Goal: Task Accomplishment & Management: Use online tool/utility

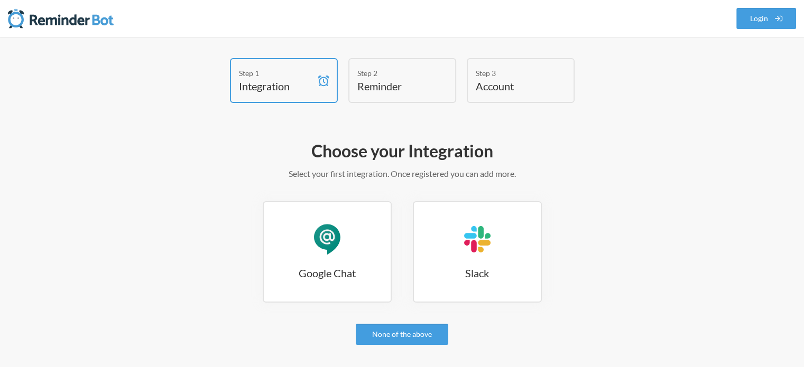
click at [646, 192] on div "Choose your Integration Select your first integration. Once registered you can …" at bounding box center [402, 289] width 613 height 309
click at [767, 15] on link "Login" at bounding box center [766, 18] width 60 height 21
click at [287, 80] on h4 "Integration" at bounding box center [276, 86] width 74 height 15
click at [328, 266] on h3 "Google Chat" at bounding box center [327, 273] width 127 height 15
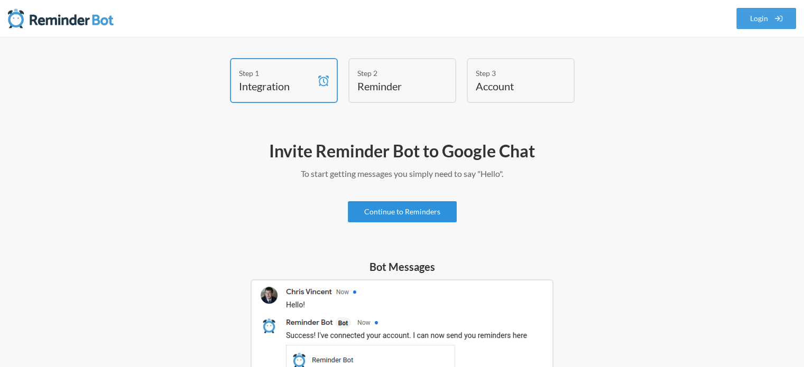
click at [426, 211] on link "Continue to Reminders" at bounding box center [402, 211] width 109 height 21
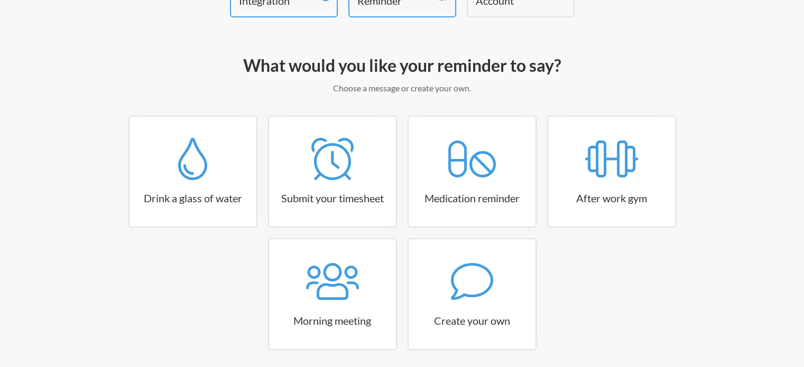
scroll to position [125, 0]
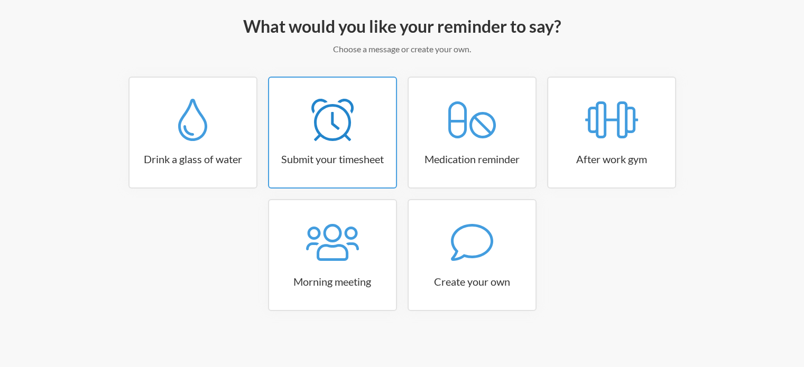
click at [312, 114] on icon at bounding box center [332, 120] width 42 height 42
select select "15:30:00"
select select "true"
select select "16:30:00"
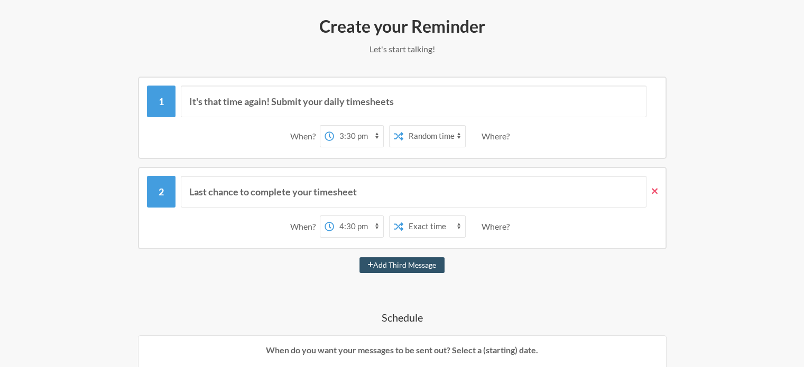
click at [656, 193] on icon at bounding box center [655, 192] width 6 height 10
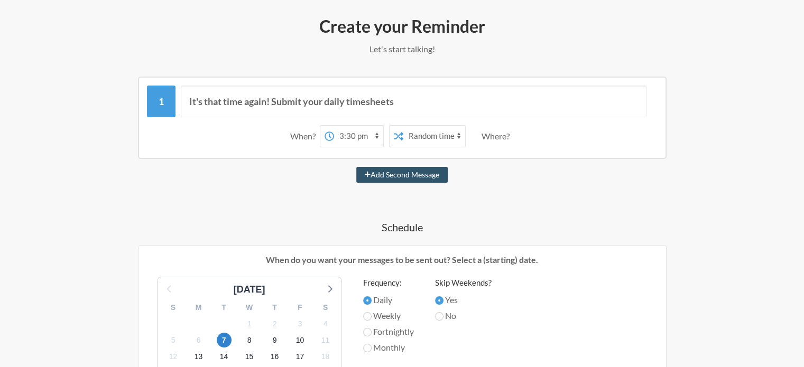
click at [349, 134] on select "12:00 am 12:15 am 12:30 am 12:45 am 1:00 am 1:15 am 1:30 am 1:45 am 2:00 am 2:1…" at bounding box center [358, 136] width 49 height 21
select select "17:15:00"
click at [334, 126] on select "12:00 am 12:15 am 12:30 am 12:45 am 1:00 am 1:15 am 1:30 am 1:45 am 2:00 am 2:1…" at bounding box center [358, 136] width 49 height 21
click at [456, 136] on select "Exact time Random time" at bounding box center [434, 136] width 62 height 21
select select "false"
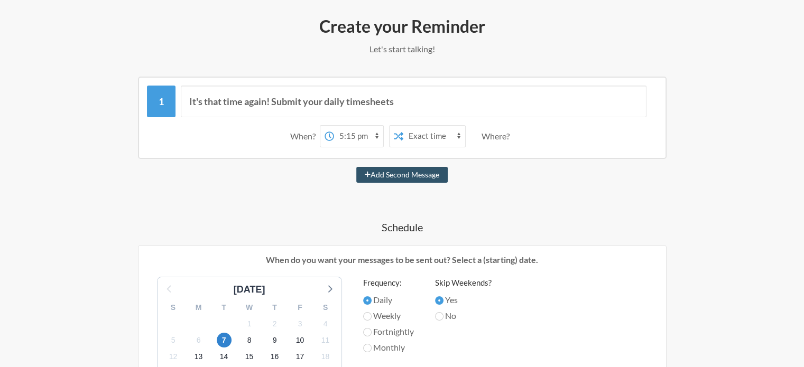
click at [403, 126] on select "Exact time Random time" at bounding box center [434, 136] width 62 height 21
click at [550, 186] on div "It's that time again! Submit your daily timesheets When? 12:00 am 12:15 am 12:3…" at bounding box center [402, 352] width 613 height 550
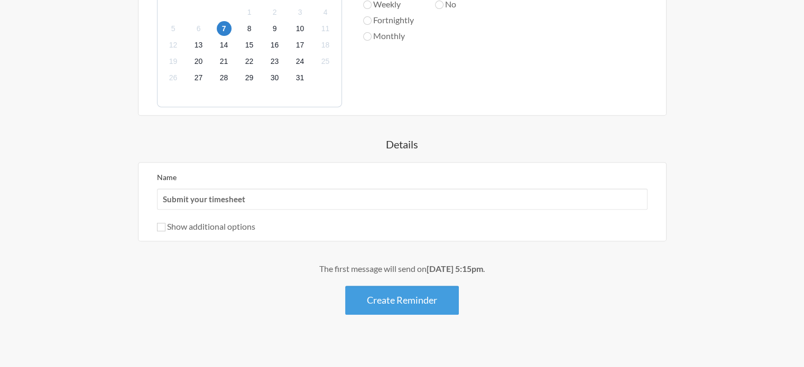
scroll to position [442, 0]
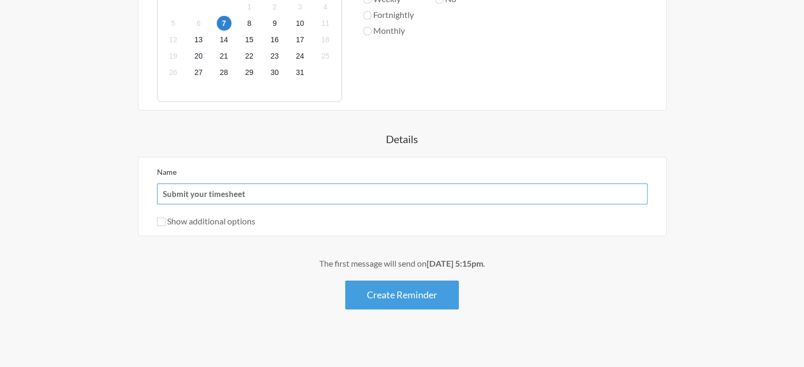
click at [271, 192] on input "Submit your timesheet" at bounding box center [402, 193] width 491 height 21
drag, startPoint x: 386, startPoint y: 189, endPoint x: 137, endPoint y: 192, distance: 249.0
click at [137, 192] on div "It's that time again! Submit your daily timesheets When? 12:00 am 12:15 am 12:3…" at bounding box center [402, 34] width 613 height 550
type input "Logwr Jira"
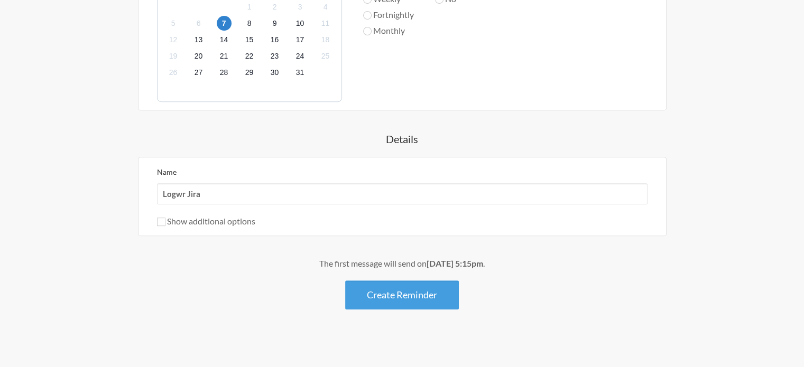
click at [545, 284] on div "The first message will send on October 7th, at 5:15pm . Create Reminder" at bounding box center [402, 283] width 613 height 52
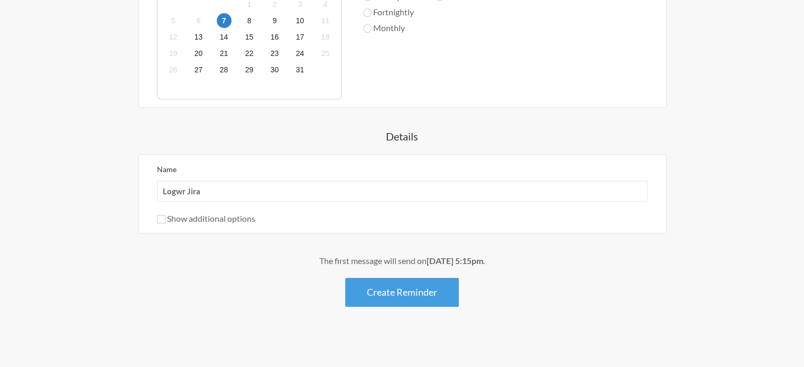
scroll to position [446, 0]
click at [404, 289] on button "Create Reminder" at bounding box center [402, 291] width 114 height 29
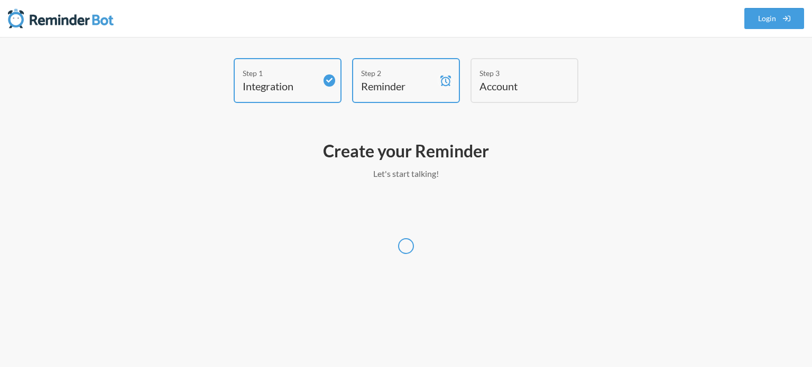
select select "Asia/Bangkok"
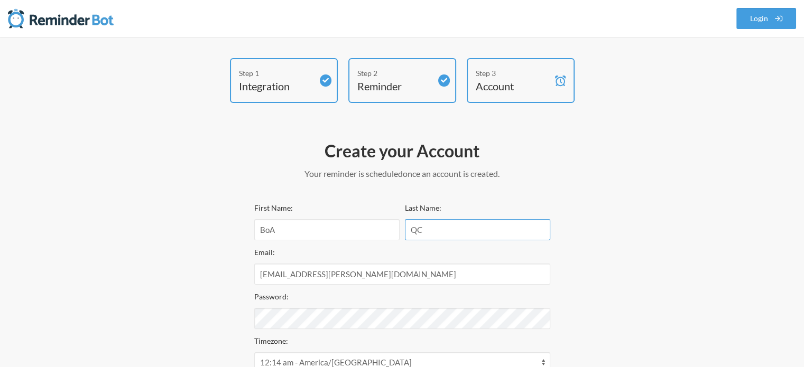
click at [443, 227] on input "QC" at bounding box center [477, 229] width 145 height 21
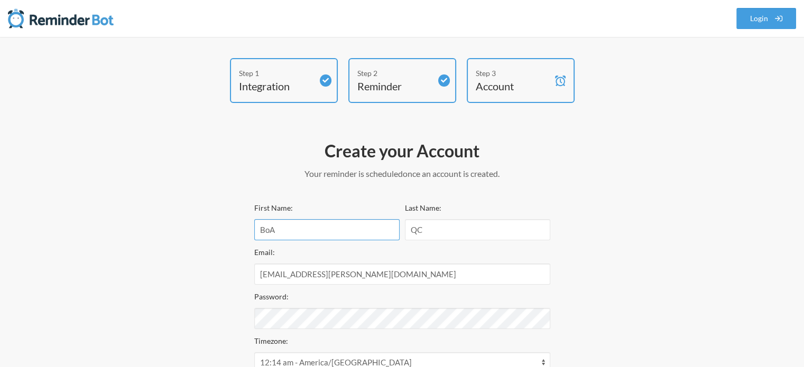
click at [327, 228] on input "BoA" at bounding box center [326, 229] width 145 height 21
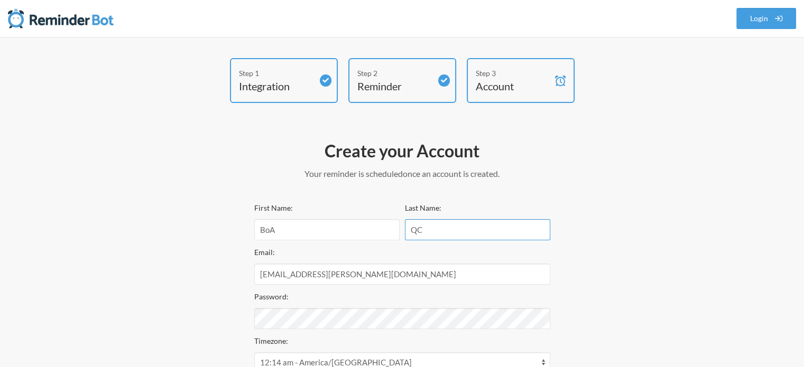
click at [463, 234] on input "QC" at bounding box center [477, 229] width 145 height 21
click at [667, 225] on div "Step 1 Integration Step 2 Reminder Step 3 Account Create your Account Your remi…" at bounding box center [402, 293] width 634 height 470
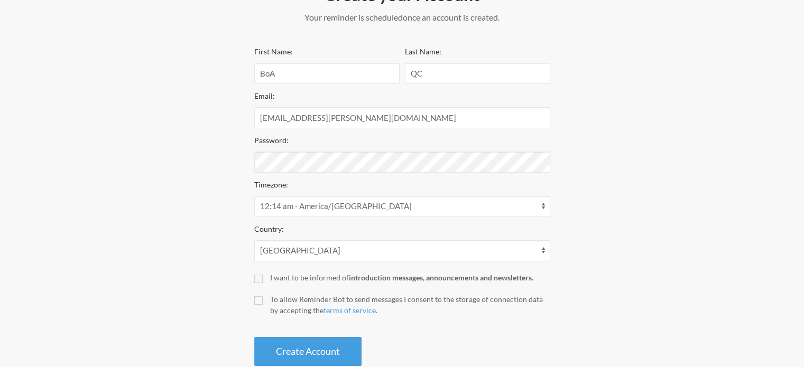
scroll to position [159, 0]
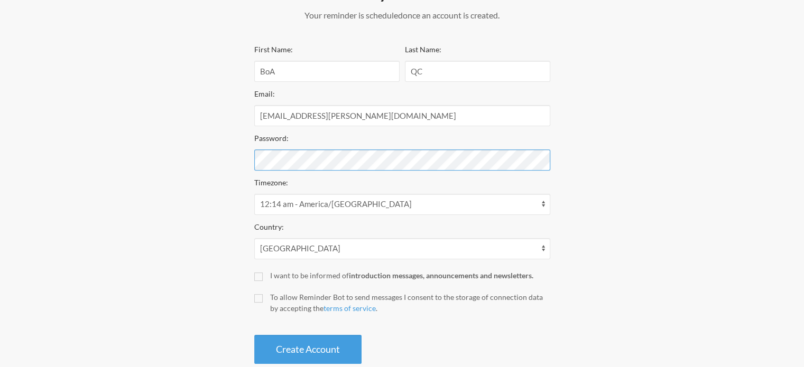
click at [243, 159] on div "Step 1 Integration Step 2 Reminder Step 3 Account Create your Account Your remi…" at bounding box center [402, 135] width 634 height 470
click at [691, 205] on div "Step 1 Integration Step 2 Reminder Step 3 Account Create your Account Your remi…" at bounding box center [402, 135] width 634 height 470
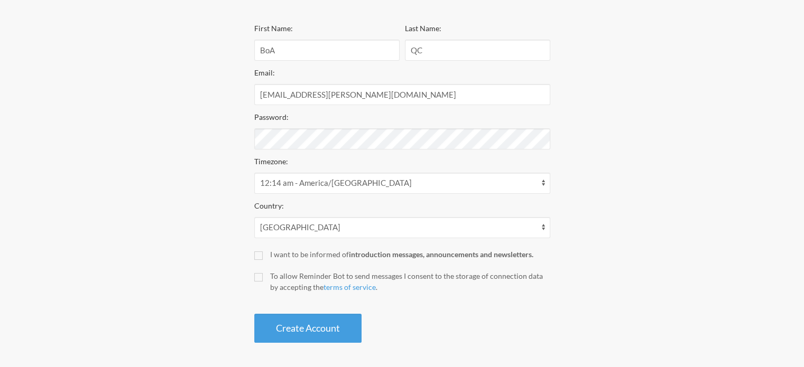
scroll to position [181, 0]
click at [537, 225] on select "Afghanistan Åland Islands Albania Algeria American Samoa Andorra Angola Anguill…" at bounding box center [402, 226] width 296 height 21
select select "VN"
click at [254, 216] on select "Afghanistan Åland Islands Albania Algeria American Samoa Andorra Angola Anguill…" at bounding box center [402, 226] width 296 height 21
click at [291, 334] on button "Create Account" at bounding box center [307, 326] width 107 height 29
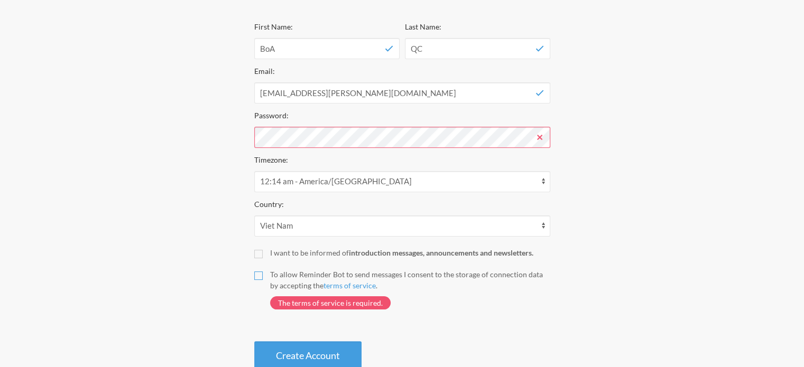
click at [258, 272] on input "To allow Reminder Bot to send messages I consent to the storage of connection d…" at bounding box center [258, 276] width 8 height 8
checkbox input "true"
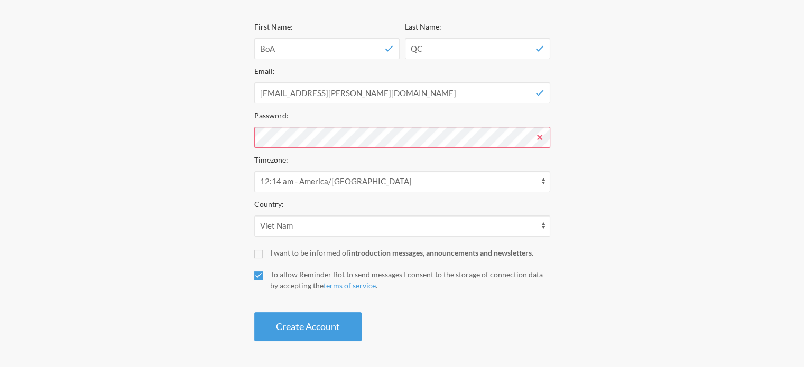
click at [527, 305] on div "First Name: BoA Last Name: QC Email: boa@nevel.tech Password: Timezone: 12:14 a…" at bounding box center [402, 180] width 296 height 321
click at [300, 323] on button "Create Account" at bounding box center [307, 326] width 107 height 29
click at [623, 150] on div "Step 1 Integration Step 2 Reminder Step 3 Account Create your Account Your remi…" at bounding box center [402, 112] width 634 height 470
click at [241, 136] on div "Step 1 Integration Step 2 Reminder Step 3 Account Create your Account Your remi…" at bounding box center [402, 112] width 634 height 470
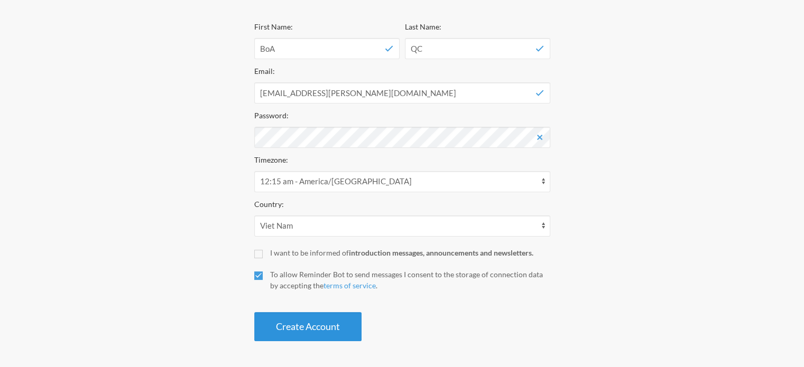
click at [333, 333] on button "Create Account" at bounding box center [307, 326] width 107 height 29
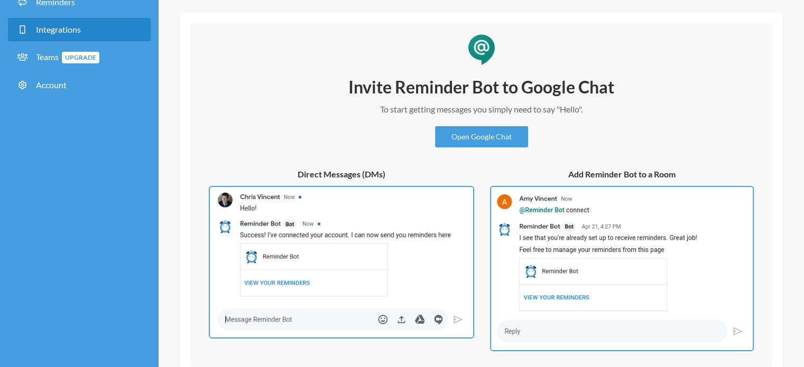
scroll to position [52, 0]
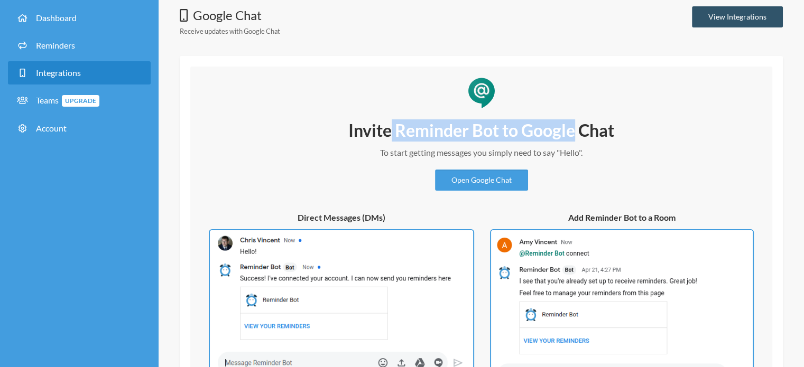
drag, startPoint x: 388, startPoint y: 126, endPoint x: 572, endPoint y: 135, distance: 183.7
click at [572, 135] on h2 "Invite Reminder Bot to Google Chat" at bounding box center [481, 130] width 317 height 22
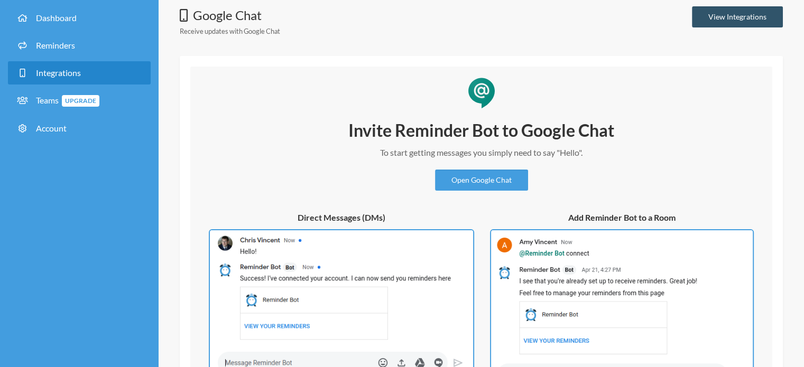
click at [423, 155] on p "To start getting messages you simply need to say "Hello"." at bounding box center [481, 152] width 317 height 13
click at [495, 183] on link "Open Google Chat" at bounding box center [481, 180] width 93 height 21
click at [57, 39] on link "Reminders" at bounding box center [79, 45] width 143 height 23
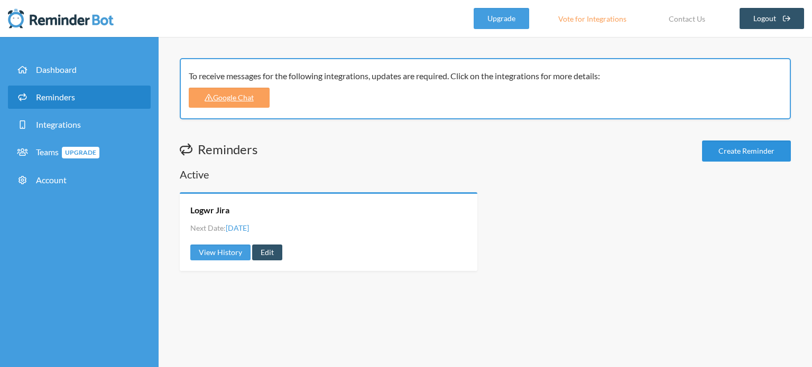
click at [752, 148] on link "Create Reminder" at bounding box center [746, 151] width 89 height 21
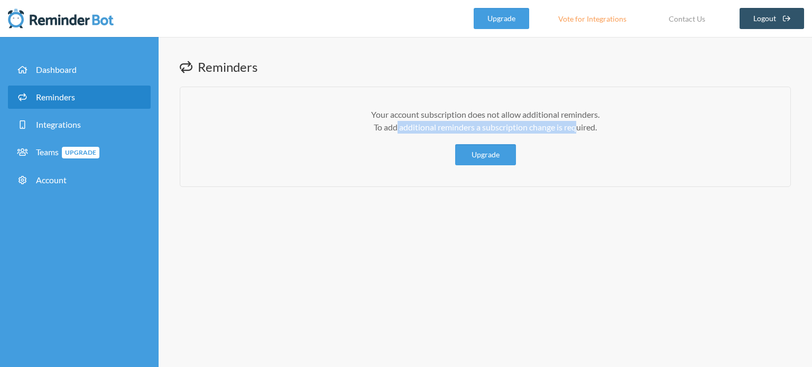
drag, startPoint x: 389, startPoint y: 128, endPoint x: 570, endPoint y: 128, distance: 181.3
click at [570, 128] on p "Your account subscription does not allow additional reminders. To add additiona…" at bounding box center [485, 120] width 568 height 25
click at [481, 152] on link "Upgrade" at bounding box center [485, 154] width 61 height 21
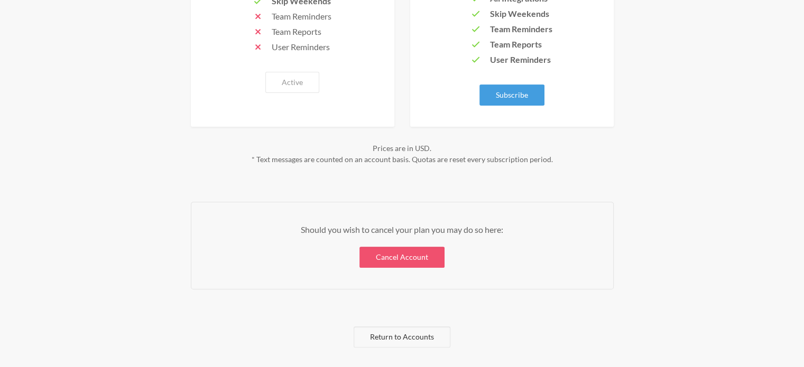
scroll to position [328, 0]
click at [418, 337] on link "Return to Accounts" at bounding box center [402, 337] width 97 height 21
select select "**"
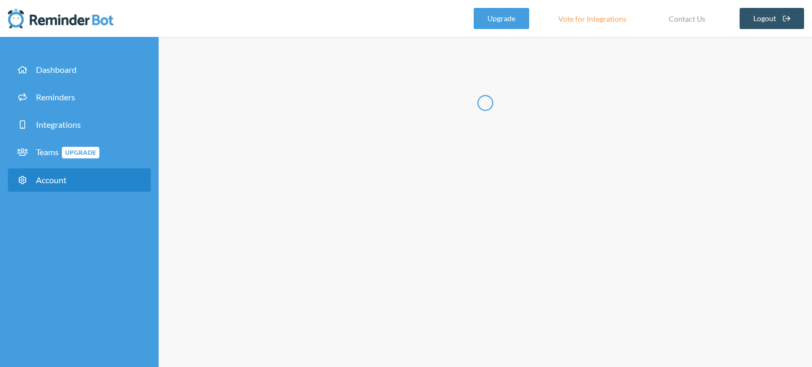
type input "***"
type input "**"
type input "**********"
select select "**"
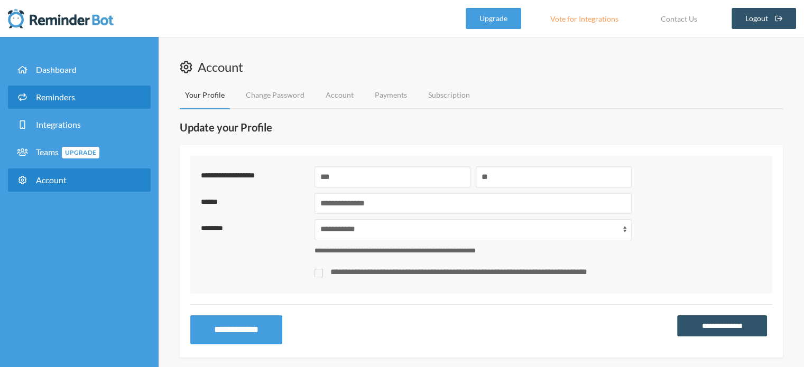
click at [64, 103] on link "Reminders" at bounding box center [79, 97] width 143 height 23
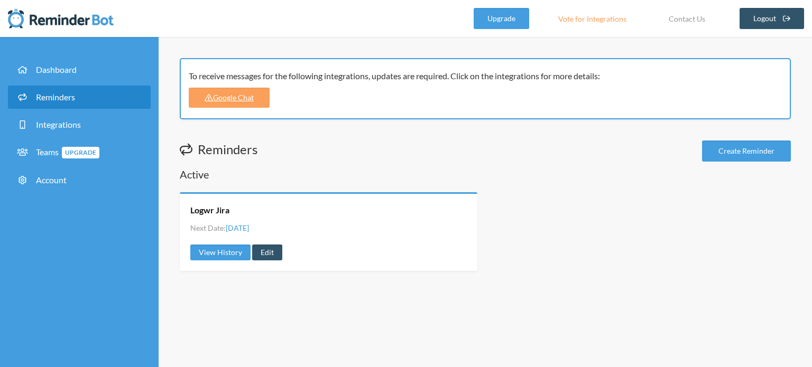
click at [764, 141] on div "Create Reminder" at bounding box center [746, 151] width 89 height 21
click at [764, 149] on link "Create Reminder" at bounding box center [746, 151] width 89 height 21
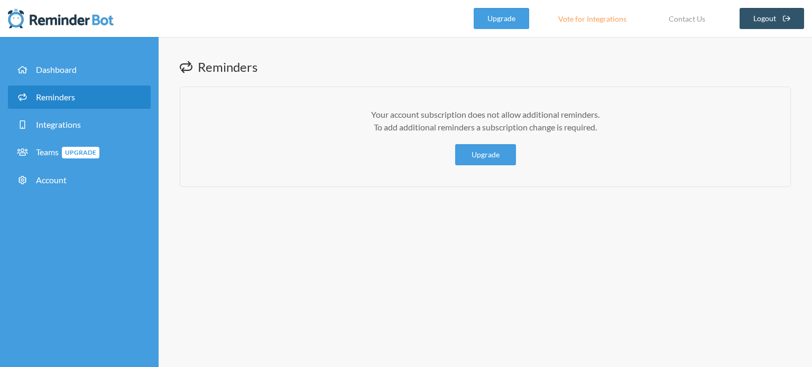
click at [59, 57] on ul "Dashboard Reminders Integrations Teams Upgrade Account" at bounding box center [79, 127] width 159 height 159
click at [59, 69] on span "Dashboard" at bounding box center [56, 69] width 41 height 10
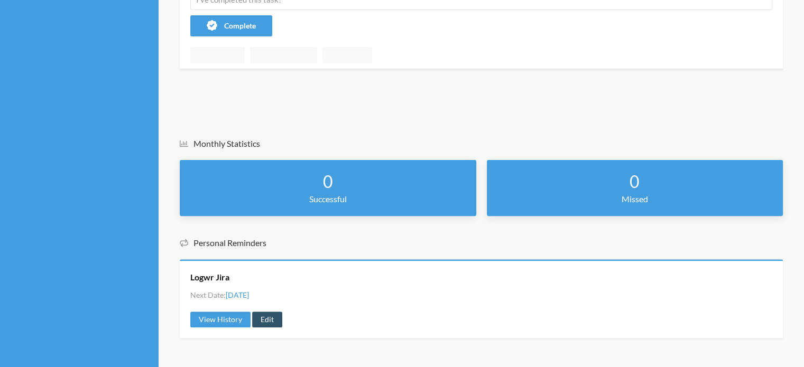
scroll to position [289, 0]
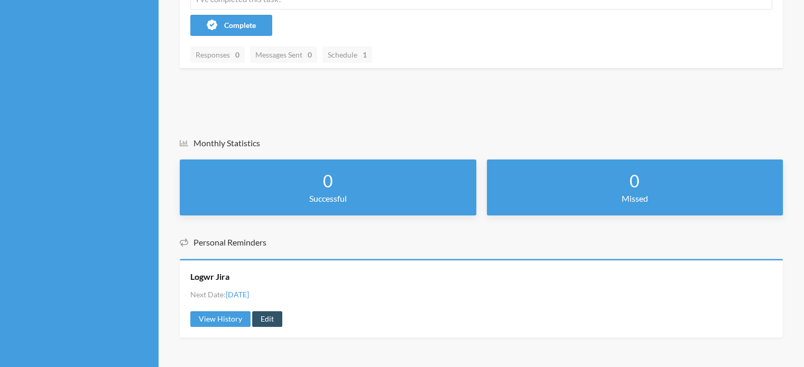
scroll to position [278, 0]
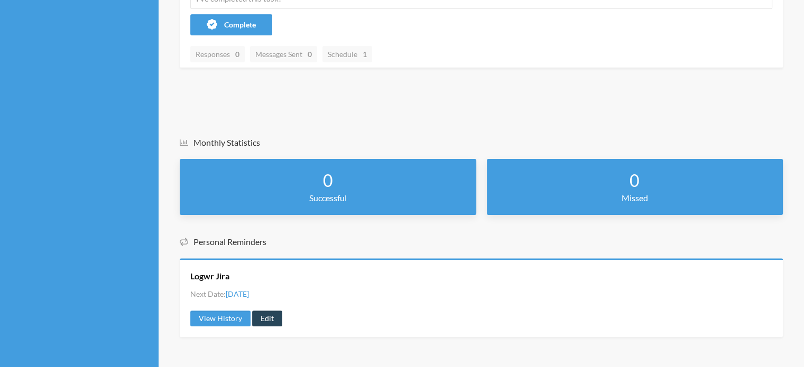
click at [268, 317] on link "Edit" at bounding box center [267, 319] width 30 height 16
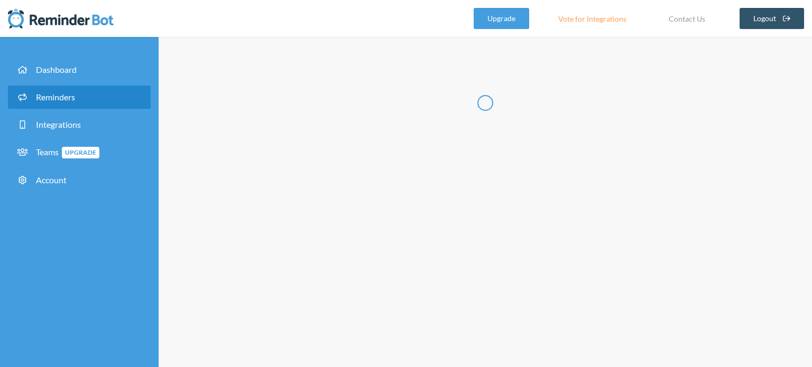
type input "Logwr Jira"
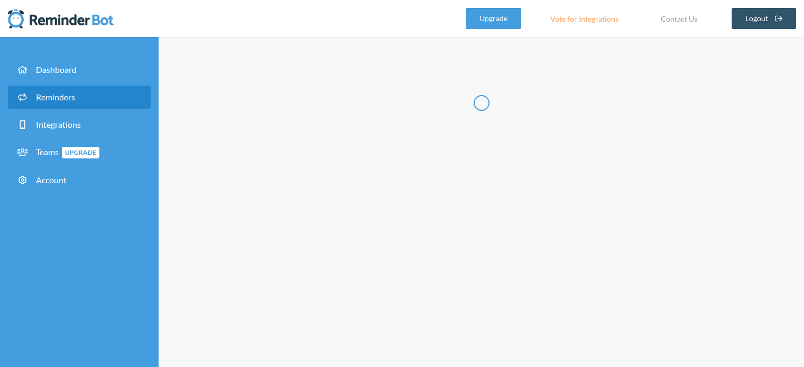
select select "17:15:00"
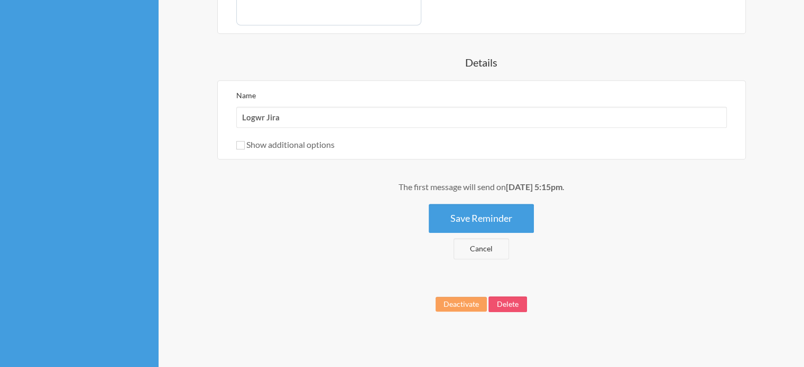
scroll to position [543, 0]
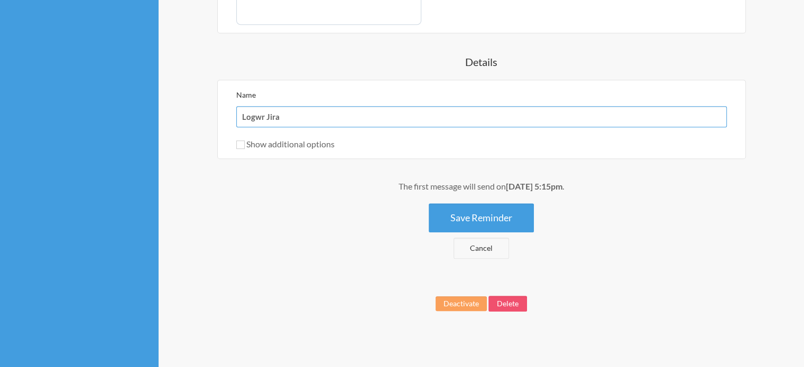
click at [262, 116] on input "Logwr Jira" at bounding box center [481, 116] width 491 height 21
click at [259, 115] on input "Logwrk Jira" at bounding box center [481, 116] width 491 height 21
type input "Logwork Jira"
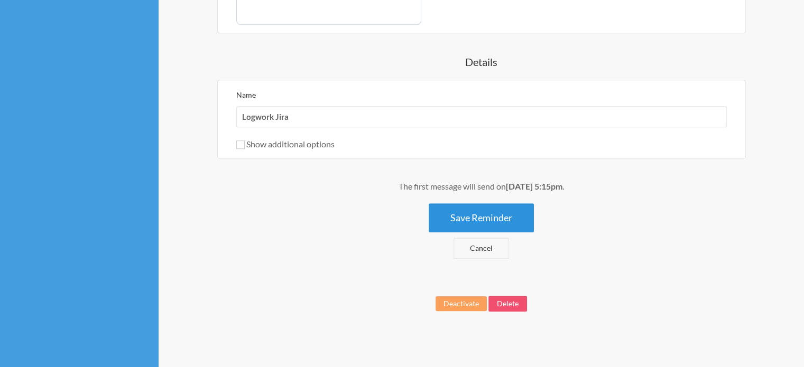
click at [485, 213] on button "Save Reminder" at bounding box center [481, 218] width 105 height 29
click at [499, 211] on button "Save Reminder" at bounding box center [481, 218] width 105 height 29
